Goal: Transaction & Acquisition: Purchase product/service

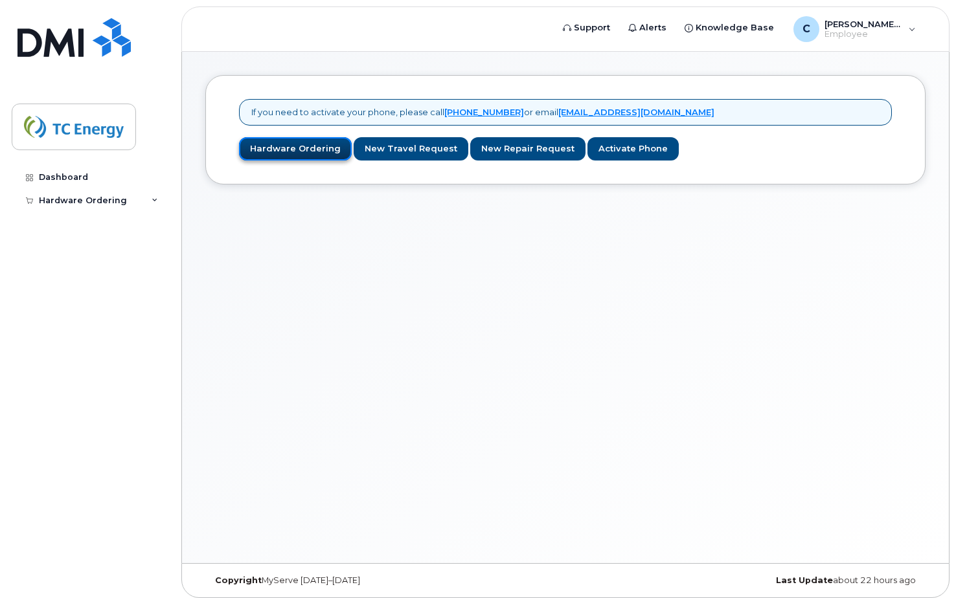
click at [326, 154] on link "Hardware Ordering" at bounding box center [295, 149] width 113 height 24
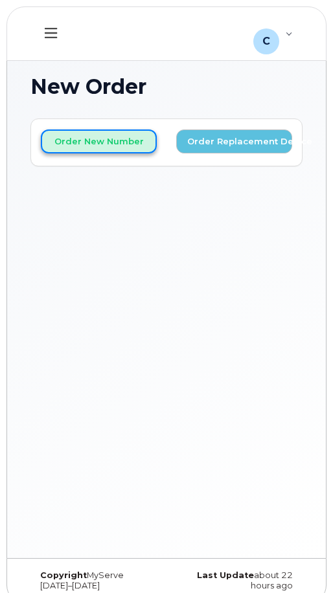
click at [133, 151] on button "Order New Number" at bounding box center [99, 141] width 116 height 24
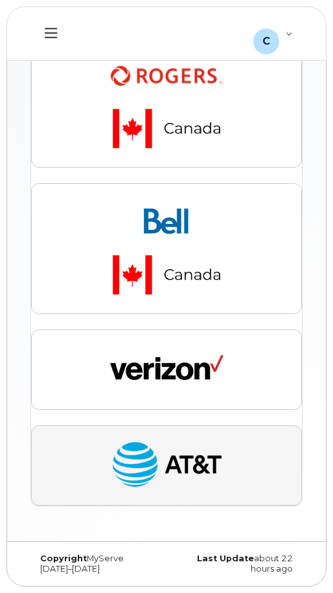
click at [188, 469] on img "button" at bounding box center [166, 465] width 113 height 58
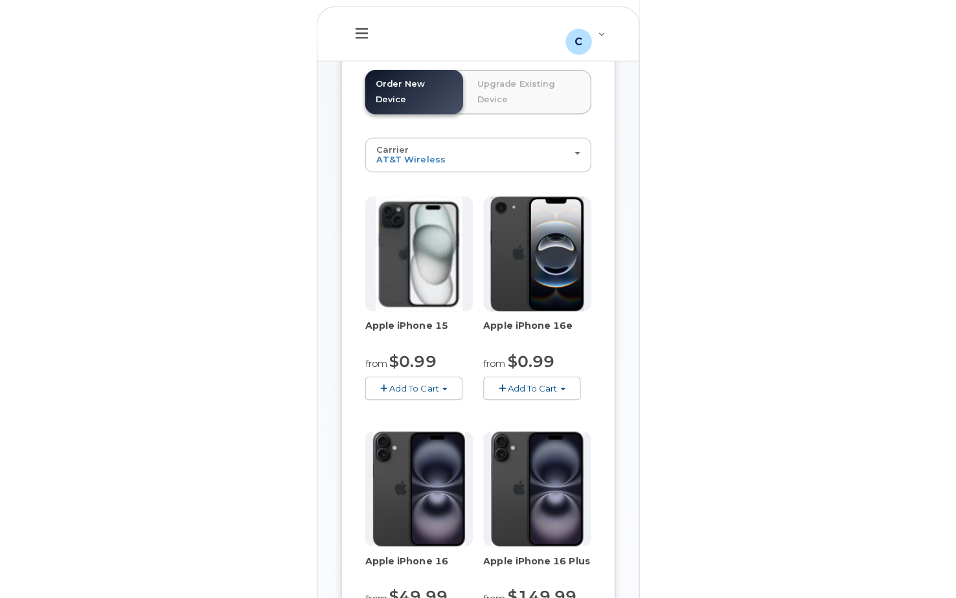
scroll to position [65, 0]
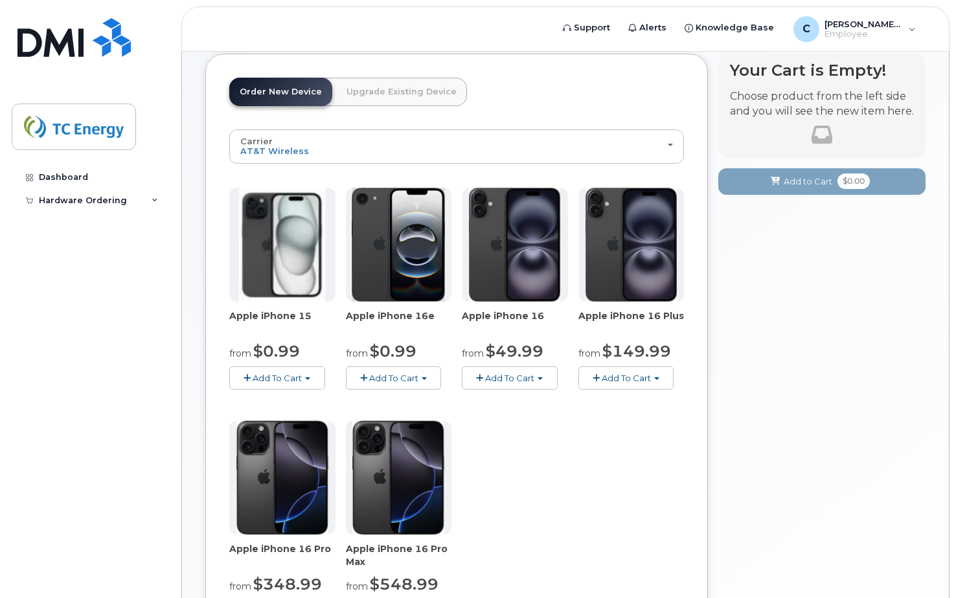
click at [397, 301] on img at bounding box center [398, 245] width 93 height 114
click at [410, 287] on img at bounding box center [398, 245] width 93 height 114
click at [323, 264] on img at bounding box center [282, 245] width 86 height 114
click at [302, 267] on img at bounding box center [282, 245] width 86 height 114
click at [309, 379] on span "button" at bounding box center [307, 378] width 5 height 3
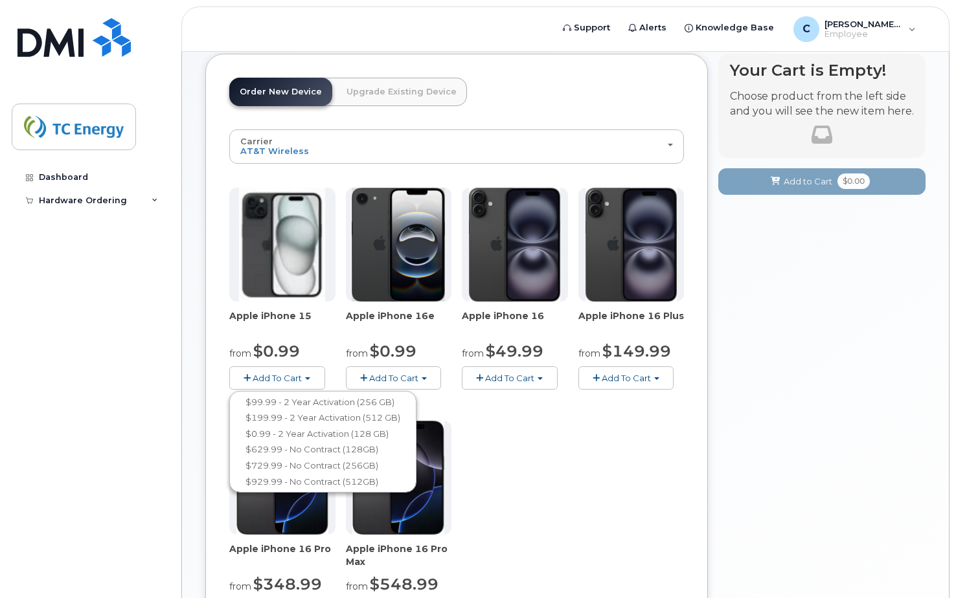
click at [309, 379] on span "button" at bounding box center [307, 378] width 5 height 3
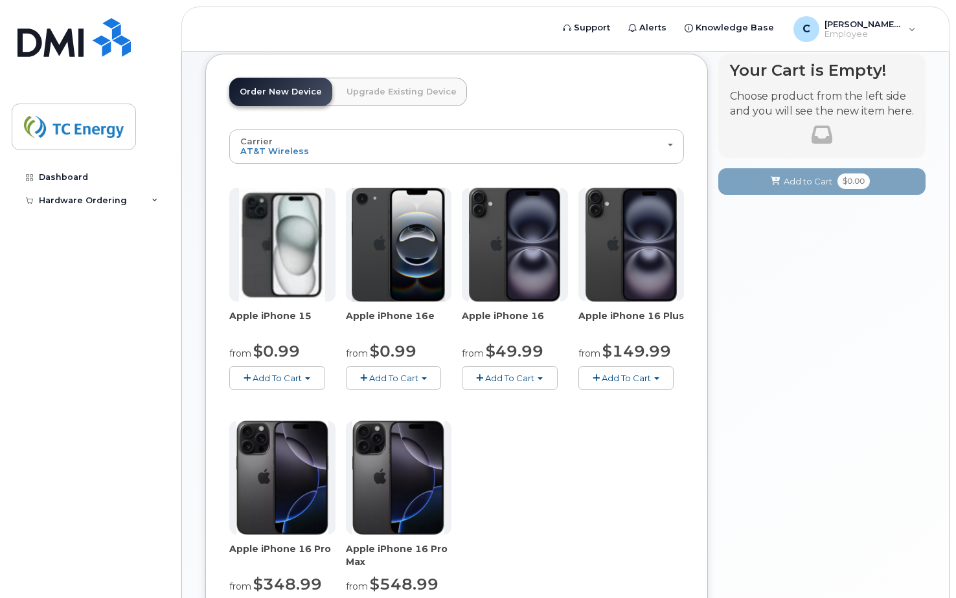
click at [426, 376] on button "Add To Cart" at bounding box center [394, 377] width 96 height 23
click at [313, 376] on button "Add To Cart" at bounding box center [277, 377] width 96 height 23
